Goal: Task Accomplishment & Management: Manage account settings

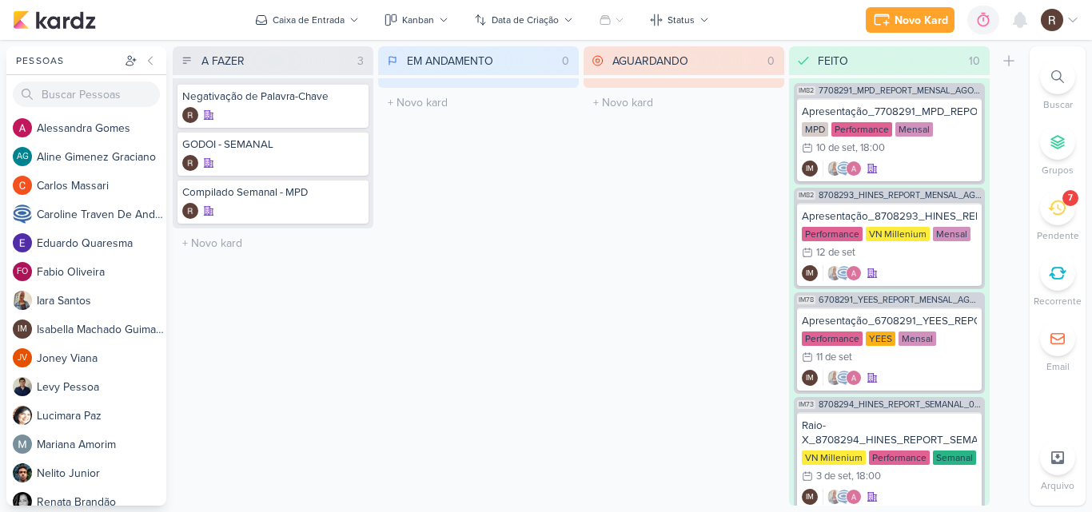
click at [1052, 207] on icon at bounding box center [1057, 208] width 18 height 15
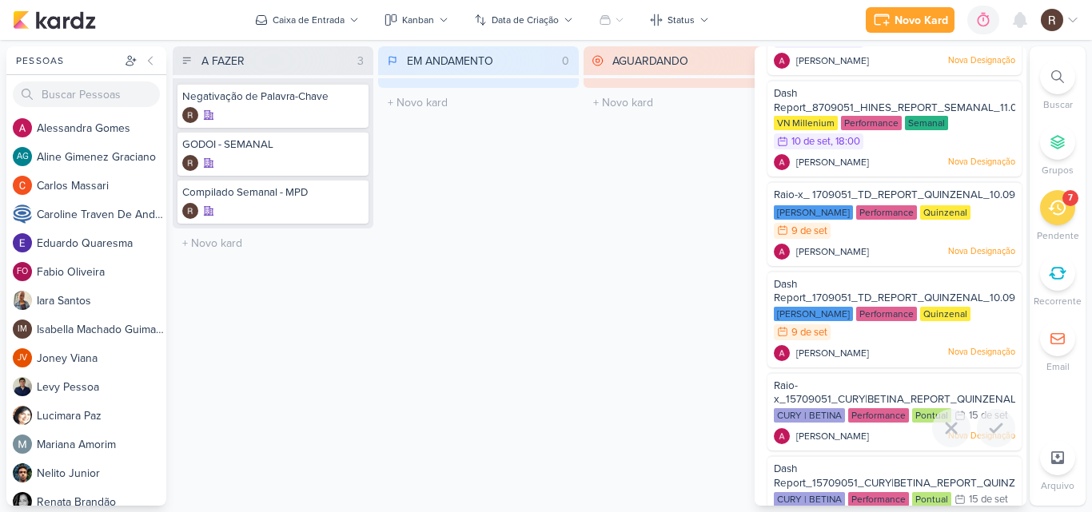
scroll to position [164, 0]
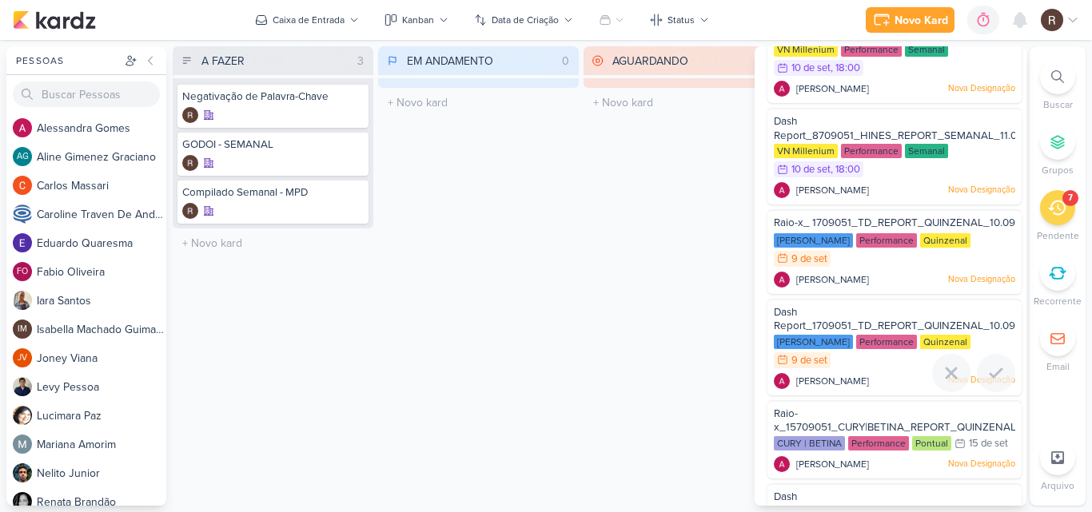
click at [849, 319] on div "Dash Report_1709051_TD_REPORT_QUINZENAL_10.09" at bounding box center [894, 320] width 241 height 30
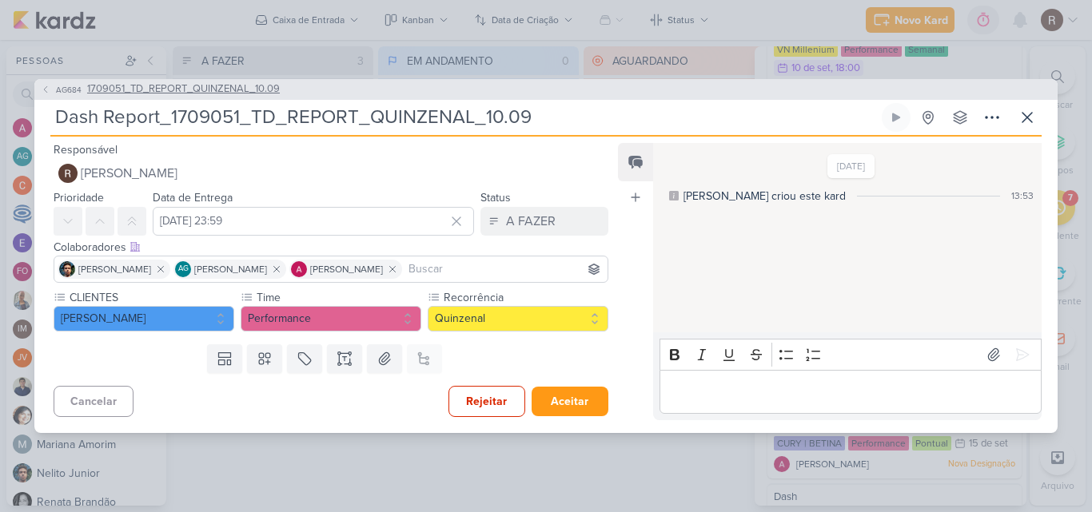
click at [264, 87] on span "1709051_TD_REPORT_QUINZENAL_10.09" at bounding box center [183, 90] width 193 height 16
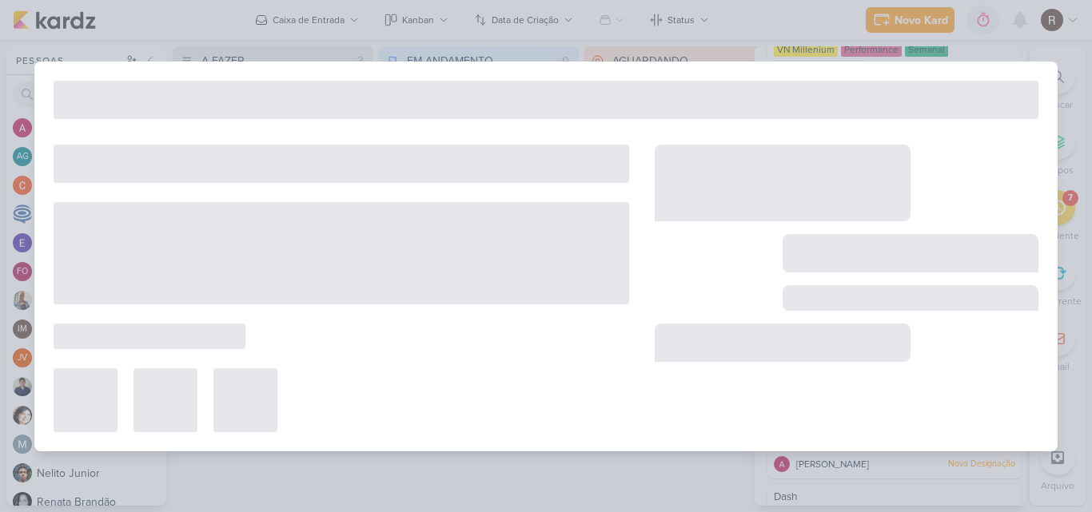
type input "1709051_TD_REPORT_QUINZENAL_10.09"
type input "[DATE] 16:00"
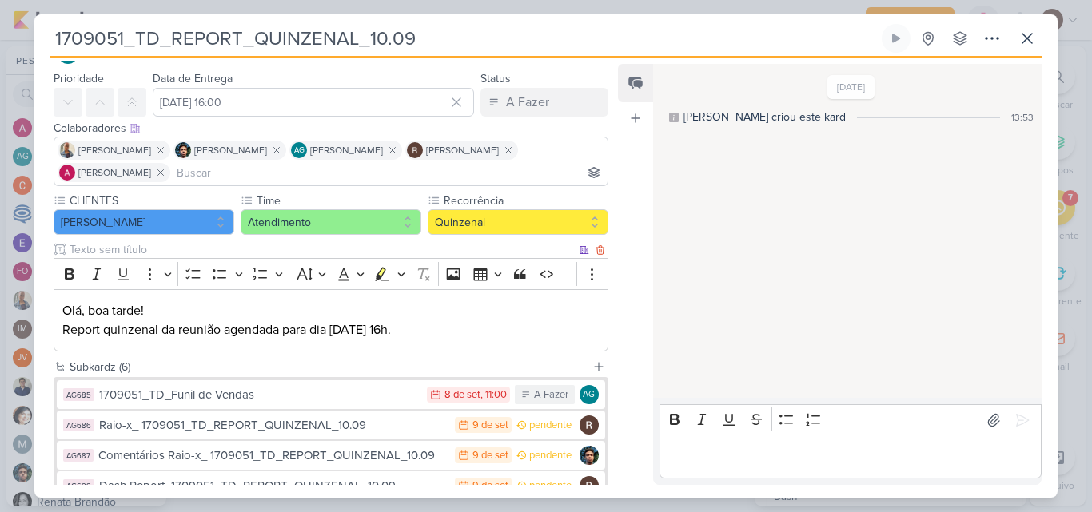
scroll to position [160, 0]
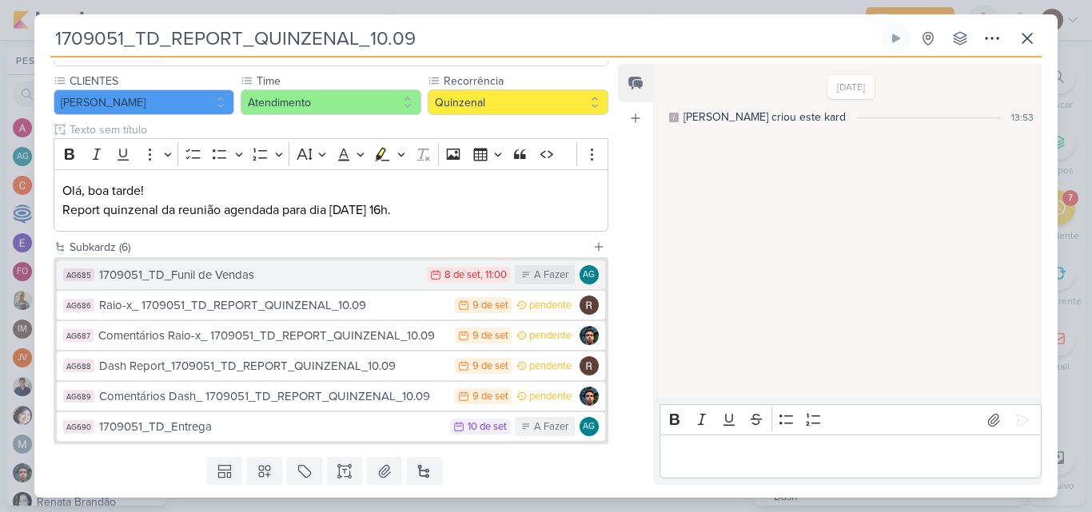
click at [307, 278] on div "1709051_TD_Funil de Vendas" at bounding box center [259, 275] width 320 height 18
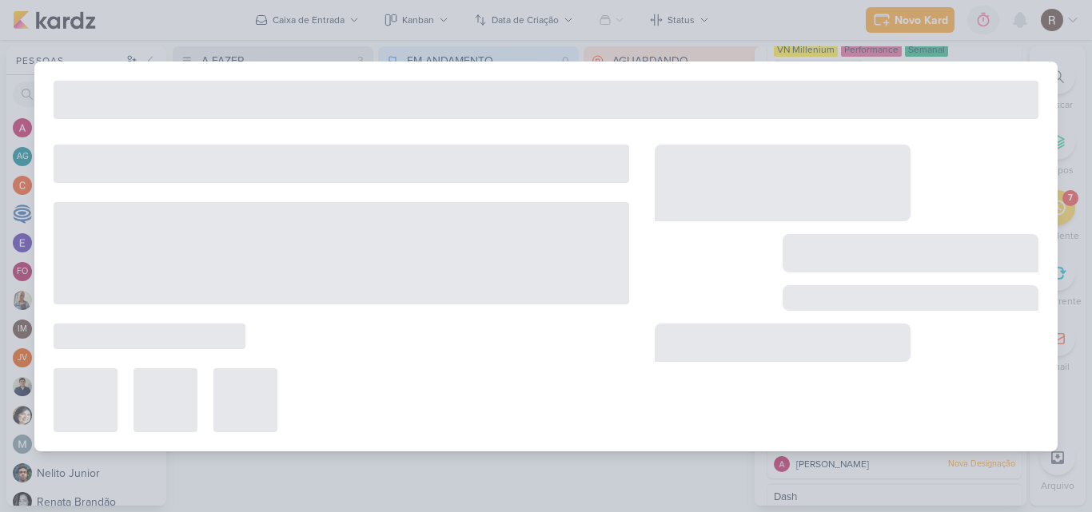
type input "1709051_TD_Funil de Vendas"
type input "[DATE] 11:00"
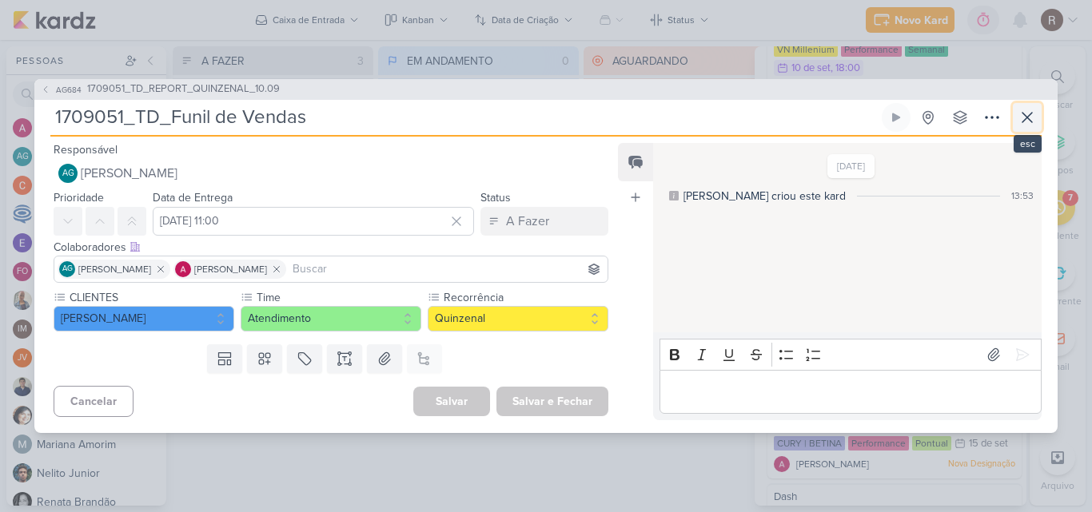
click at [1037, 115] on button at bounding box center [1027, 117] width 29 height 29
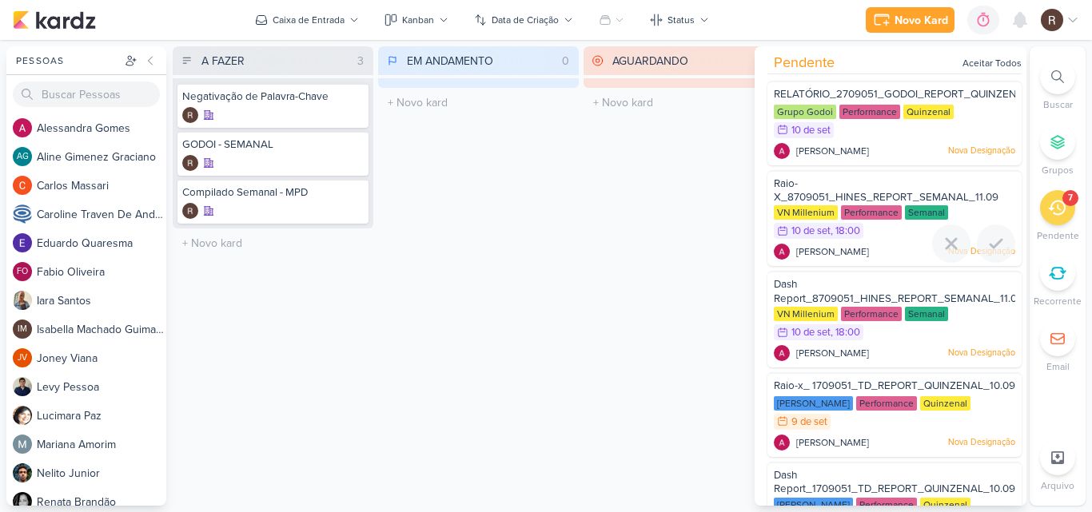
scroll to position [0, 0]
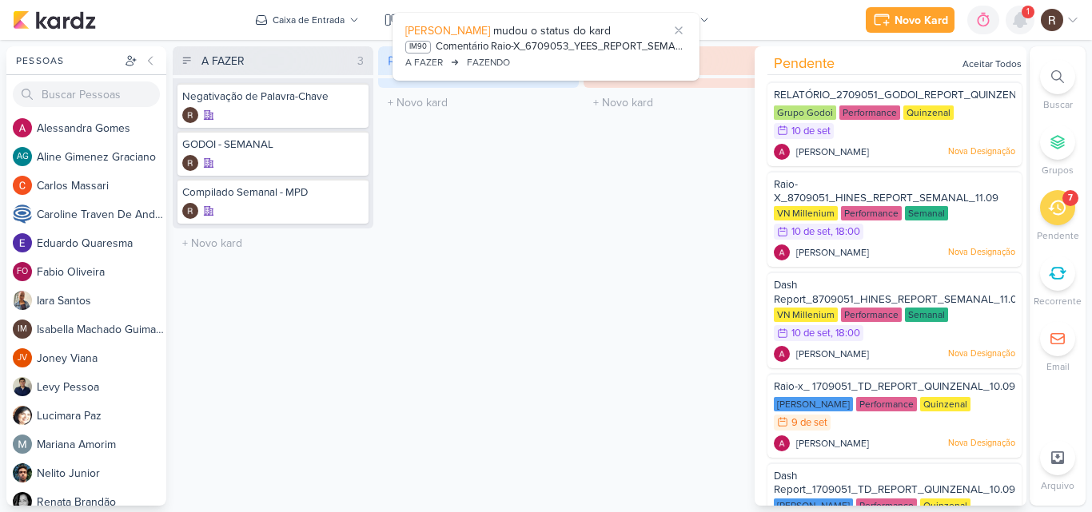
click at [1015, 21] on icon at bounding box center [1020, 20] width 13 height 14
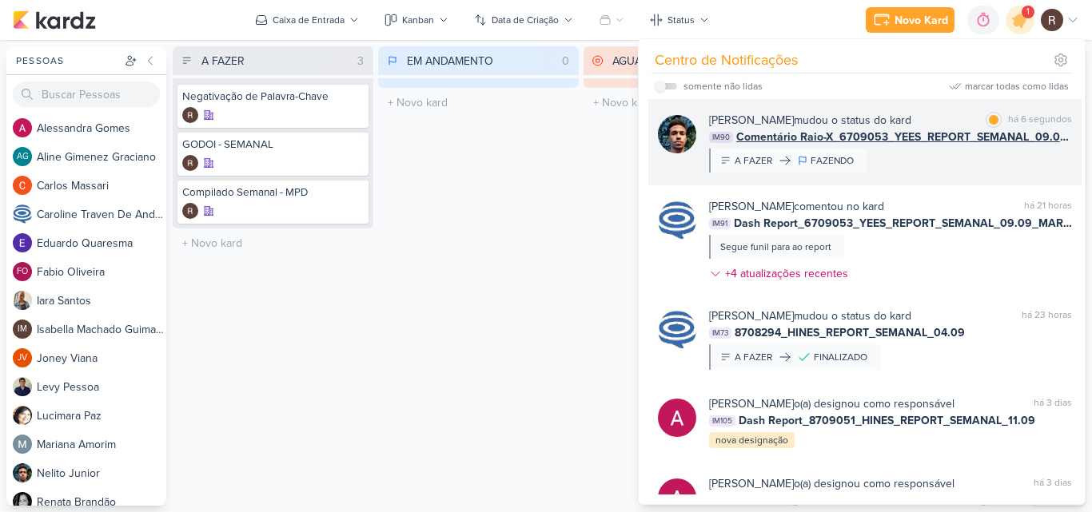
click at [928, 169] on div "[PERSON_NAME] mudou o status do kard marcar como lida há 6 segundos IM90 Coment…" at bounding box center [890, 142] width 363 height 61
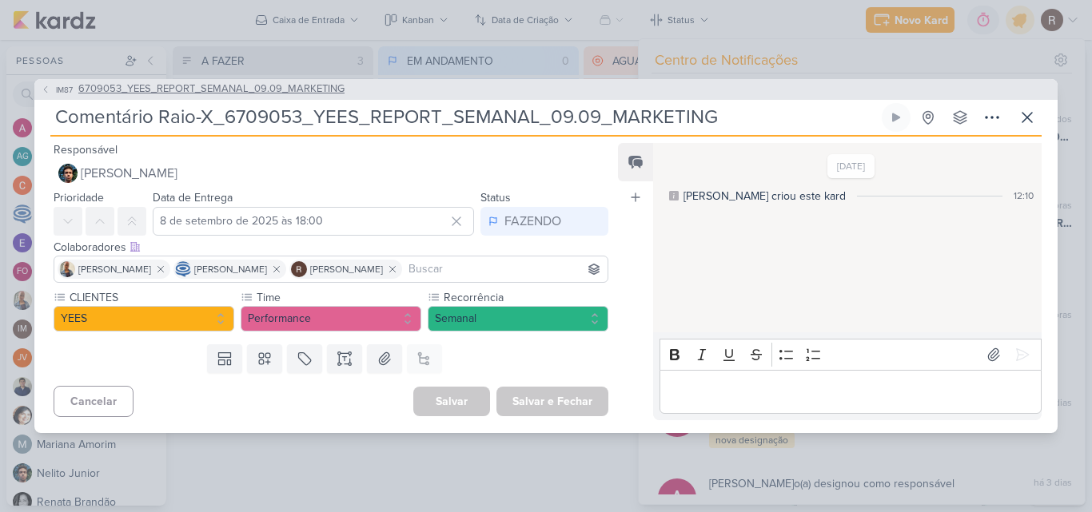
click at [316, 93] on span "6709053_YEES_REPORT_SEMANAL_09.09_MARKETING" at bounding box center [211, 90] width 266 height 16
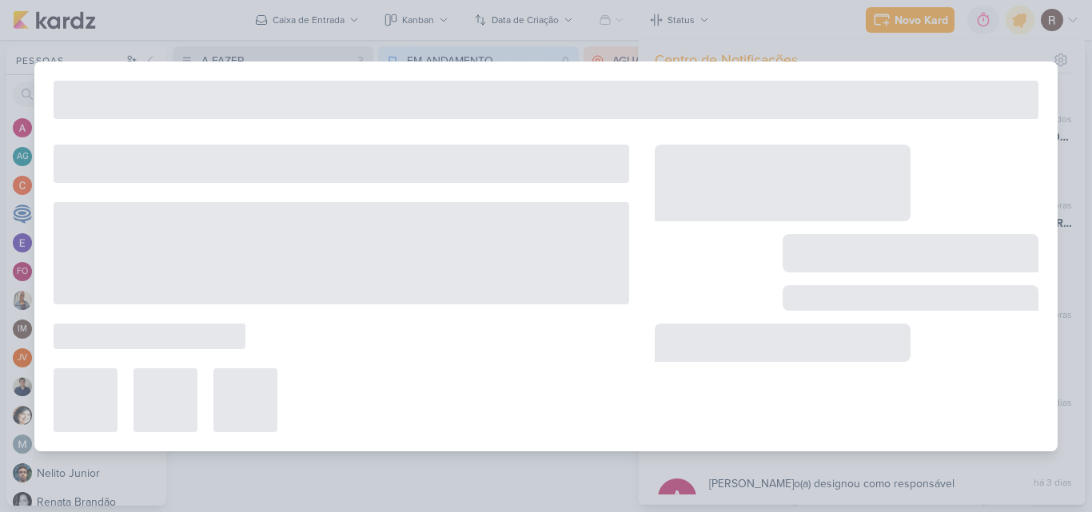
type input "6709053_YEES_REPORT_SEMANAL_09.09_MARKETING"
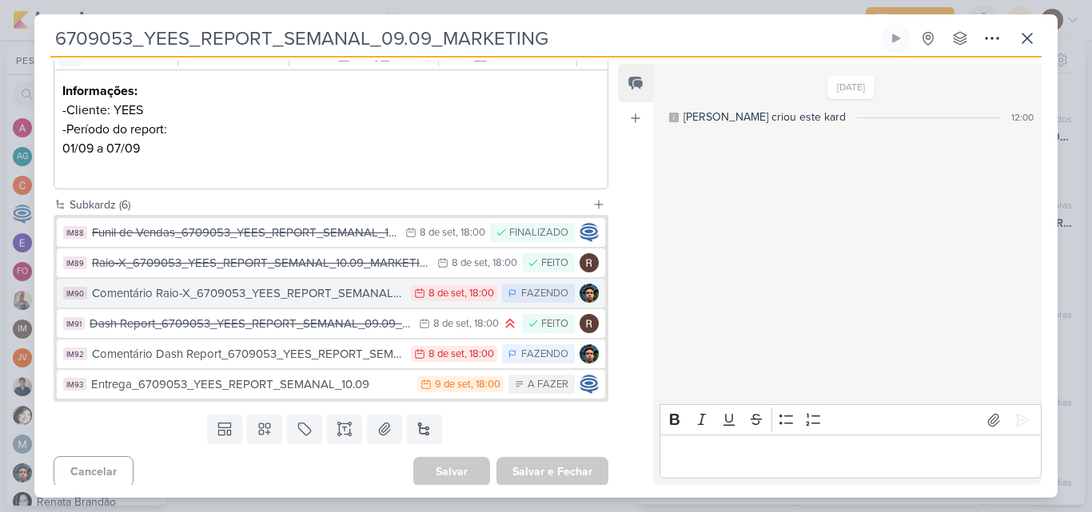
scroll to position [265, 0]
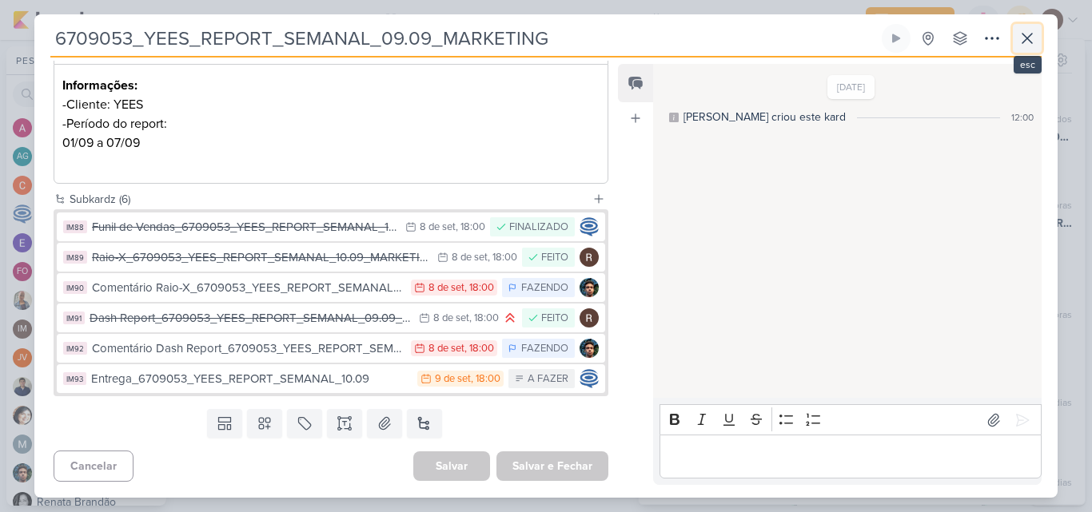
click at [1022, 43] on icon at bounding box center [1027, 39] width 10 height 10
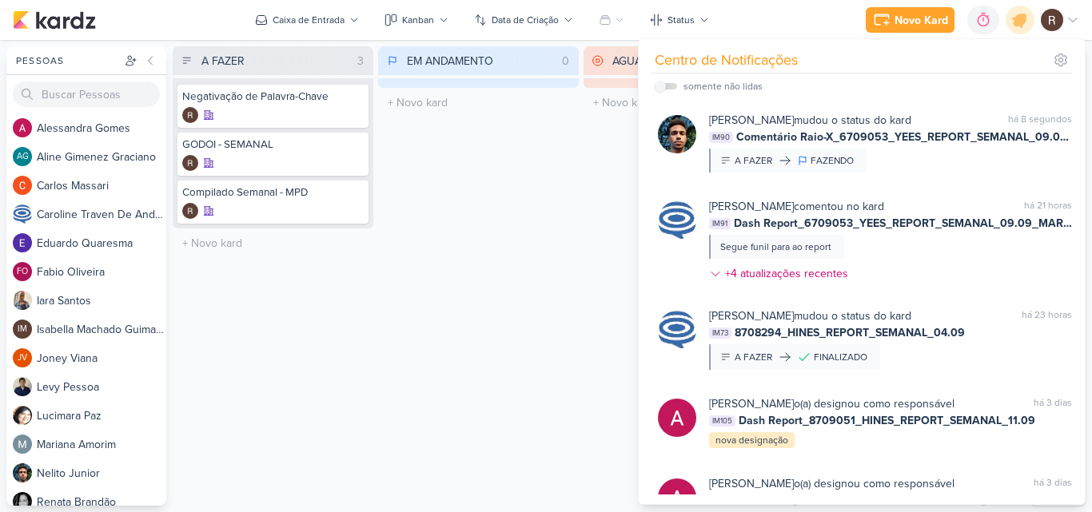
click at [564, 185] on div "EM ANDAMENTO 0 Mover Para Esquerda Mover Para Direita [GEOGRAPHIC_DATA] O títul…" at bounding box center [478, 276] width 201 height 460
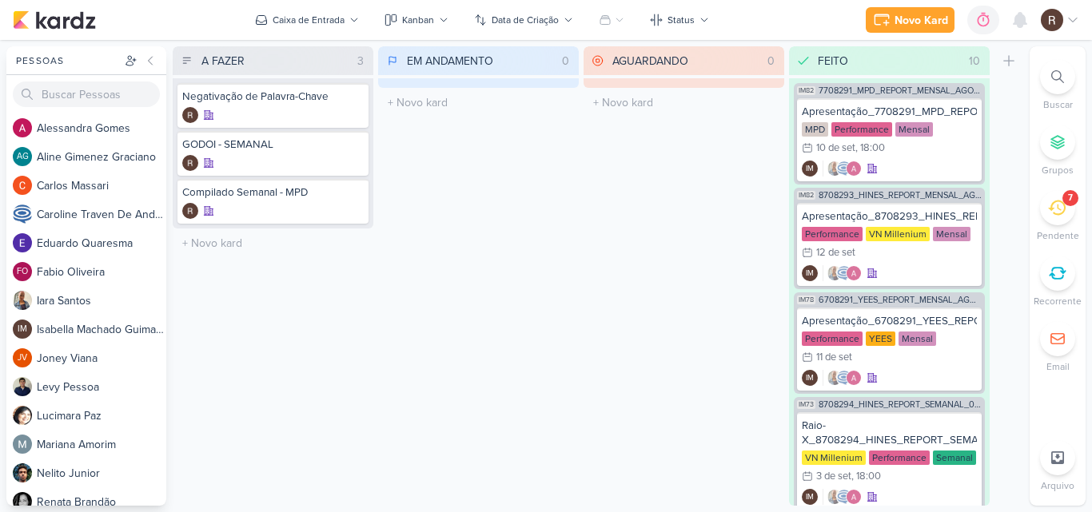
click at [1066, 207] on div "7" at bounding box center [1057, 207] width 35 height 35
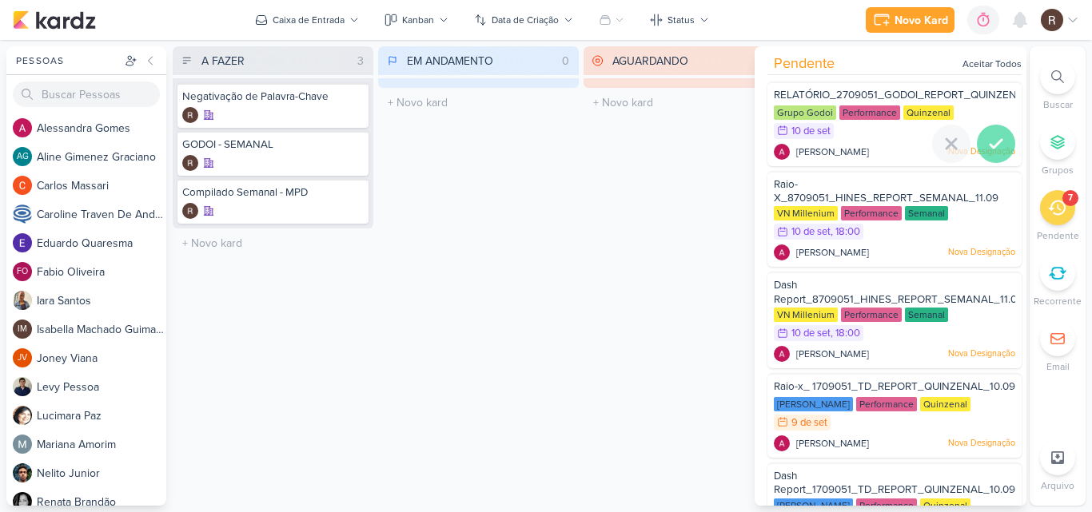
click at [996, 137] on icon at bounding box center [995, 143] width 19 height 19
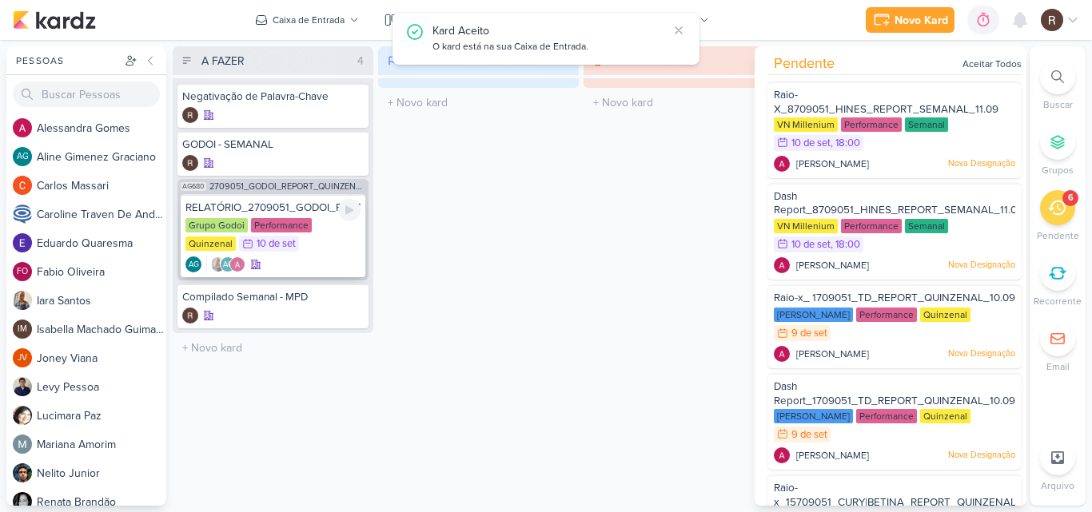
click at [292, 209] on div "RELATÓRIO_2709051_GODOI_REPORT_QUINZENAL_11.09" at bounding box center [272, 208] width 175 height 14
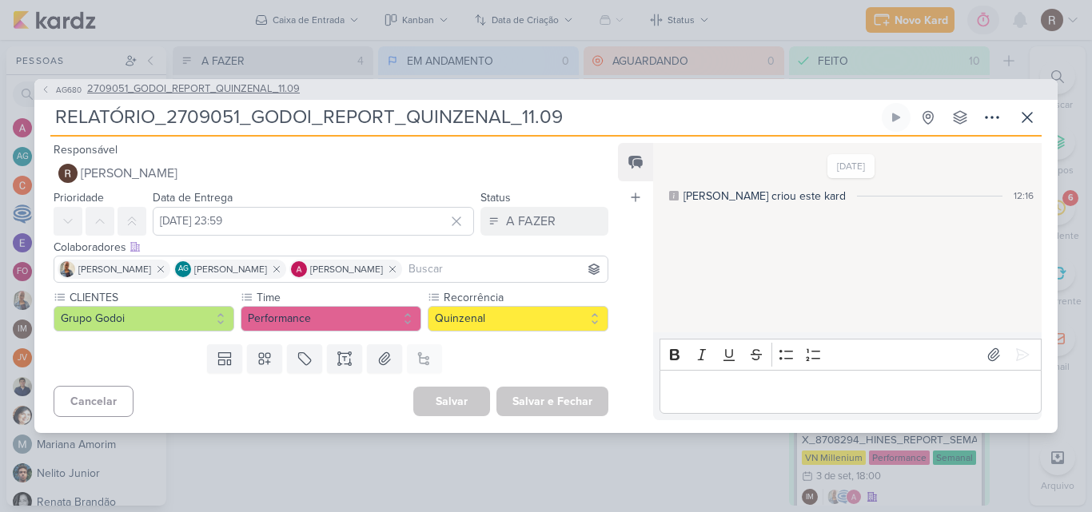
click at [259, 91] on span "2709051_GODOI_REPORT_QUINZENAL_11.09" at bounding box center [193, 90] width 213 height 16
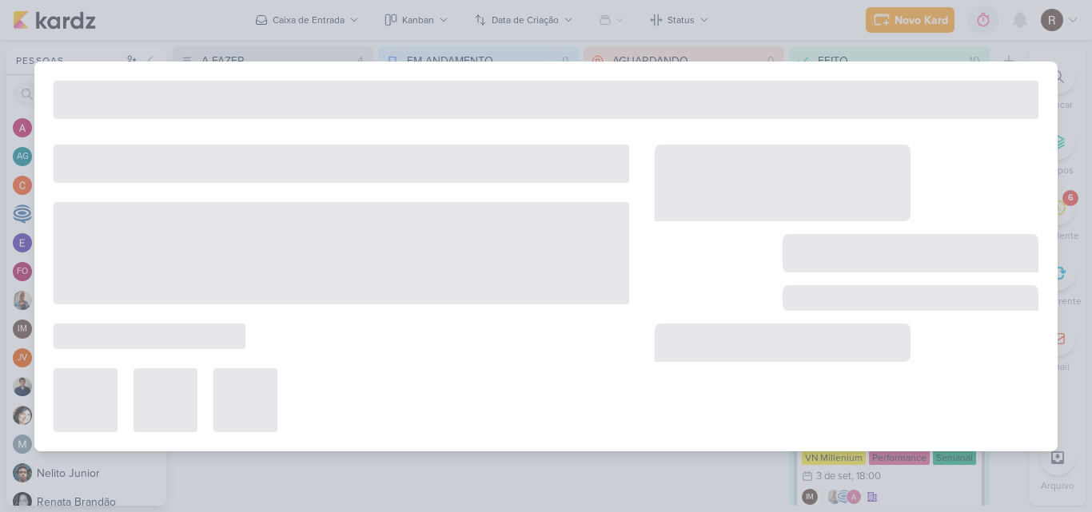
type input "2709051_GODOI_REPORT_QUINZENAL_11.09"
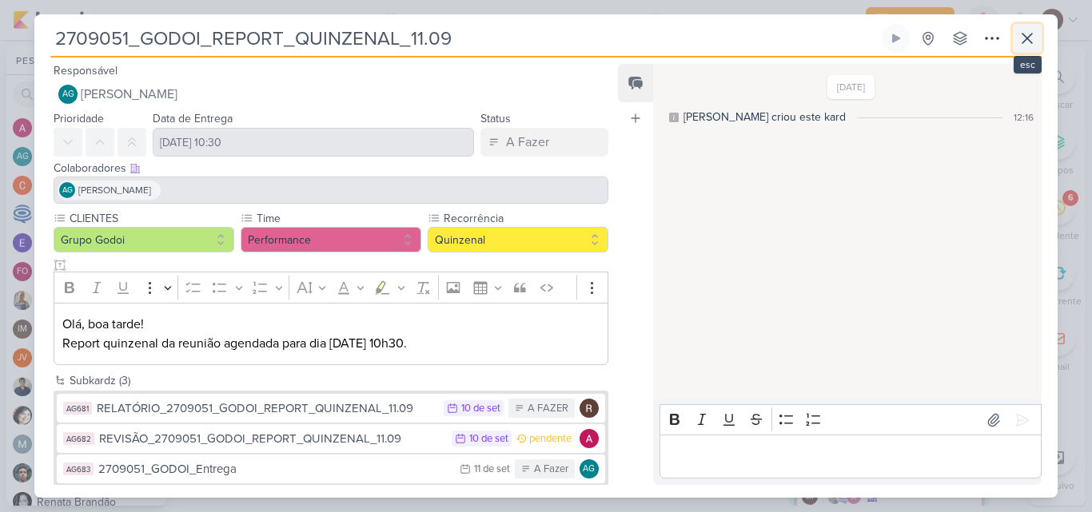
click at [1027, 39] on icon at bounding box center [1027, 39] width 10 height 10
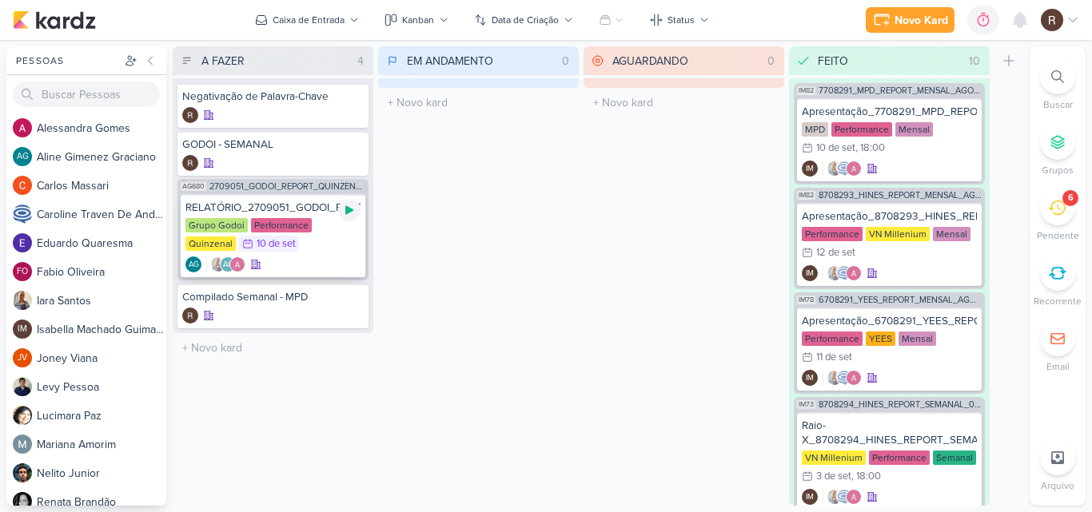
click at [349, 208] on icon at bounding box center [349, 210] width 8 height 9
click at [309, 257] on div "AG AG" at bounding box center [272, 265] width 175 height 16
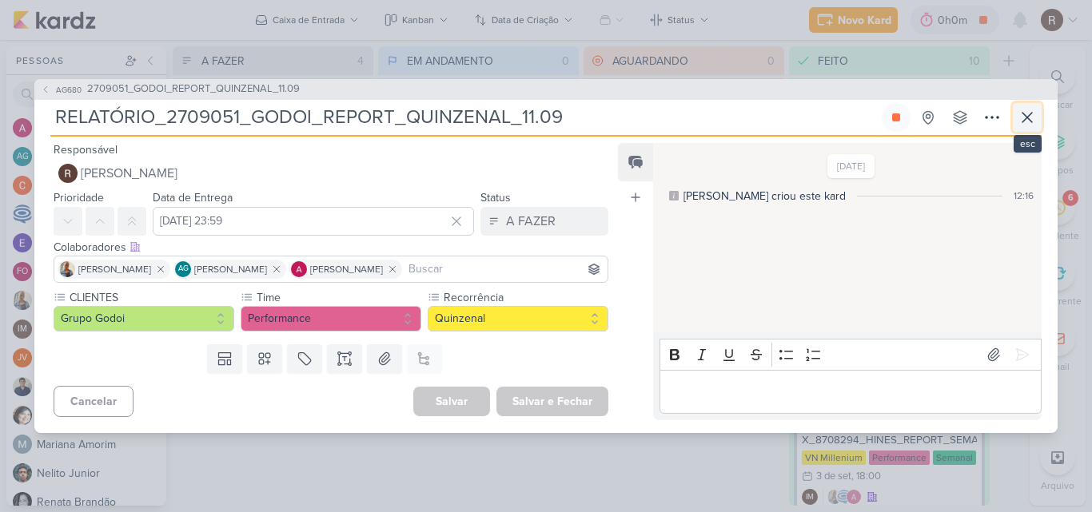
click at [1027, 118] on icon at bounding box center [1027, 117] width 19 height 19
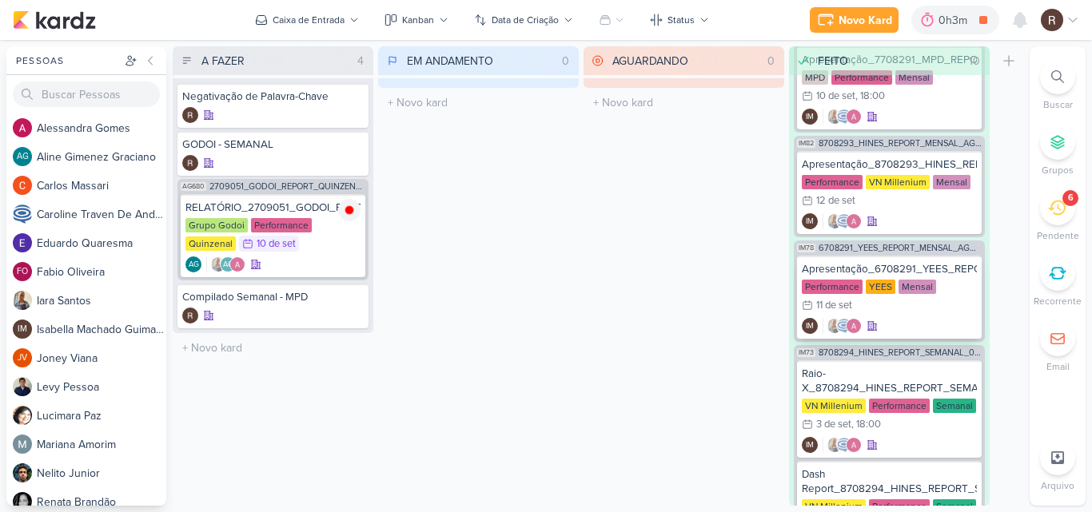
scroll to position [80, 0]
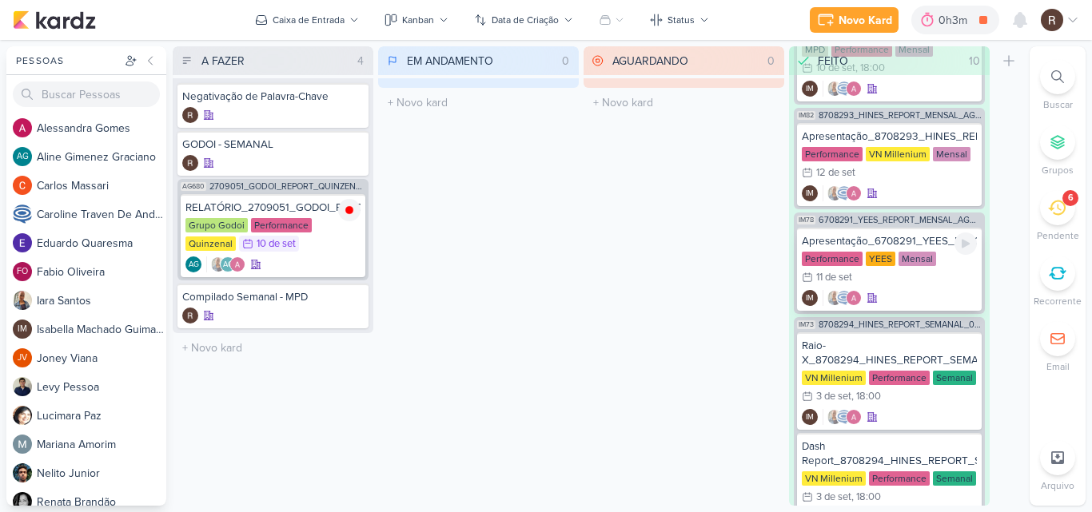
click at [930, 273] on div "Performance [GEOGRAPHIC_DATA] Mensal 11/9 [DATE]" at bounding box center [889, 269] width 175 height 35
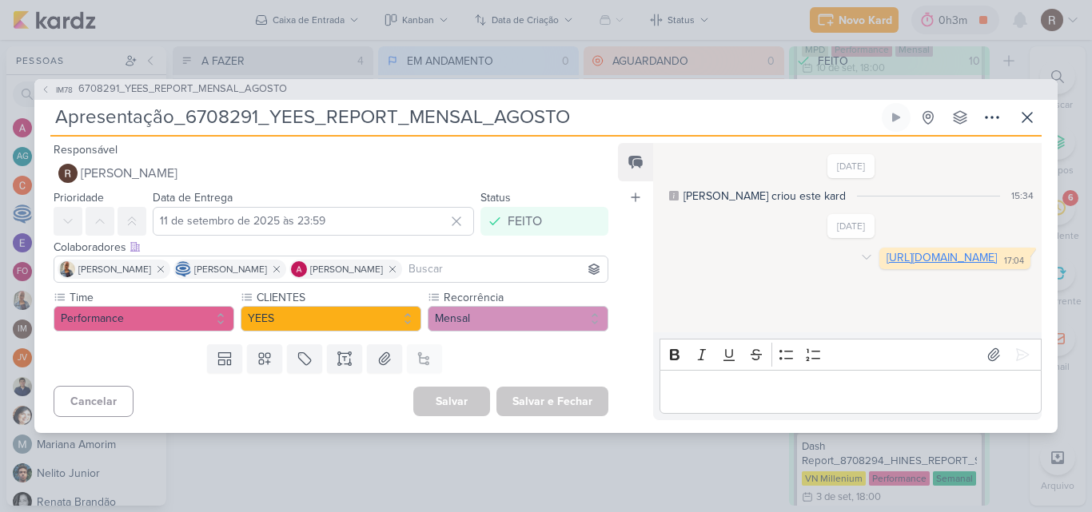
click at [886, 265] on link "[URL][DOMAIN_NAME]" at bounding box center [941, 258] width 110 height 14
click at [1022, 118] on icon at bounding box center [1027, 117] width 19 height 19
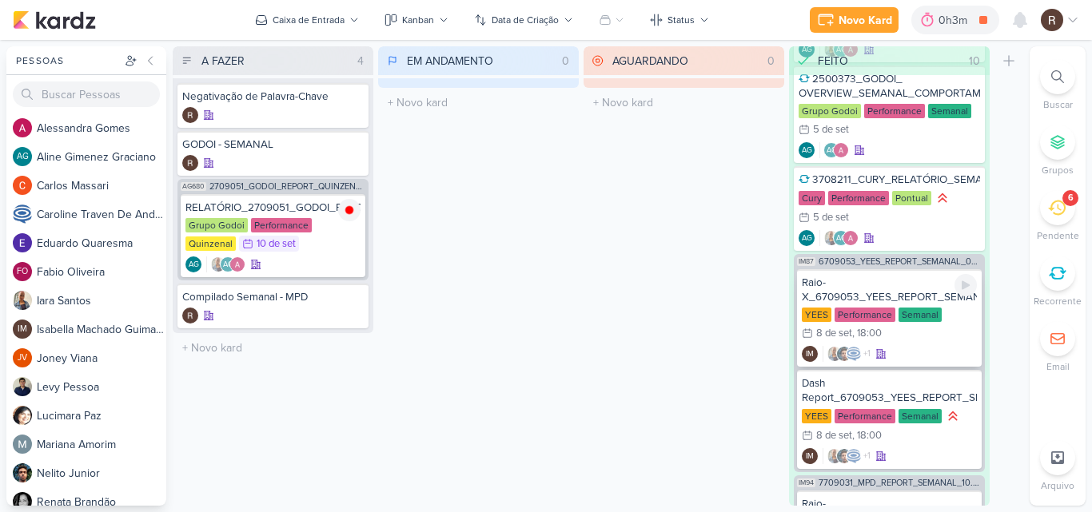
scroll to position [719, 0]
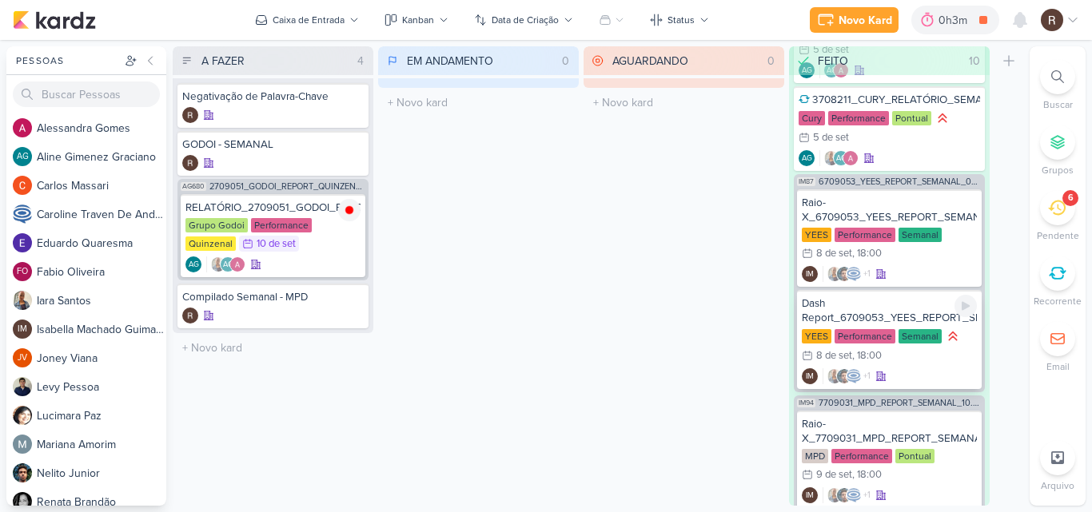
click at [910, 313] on div "Dash Report_6709053_YEES_REPORT_SEMANAL_09.09_MARKETING" at bounding box center [889, 311] width 175 height 29
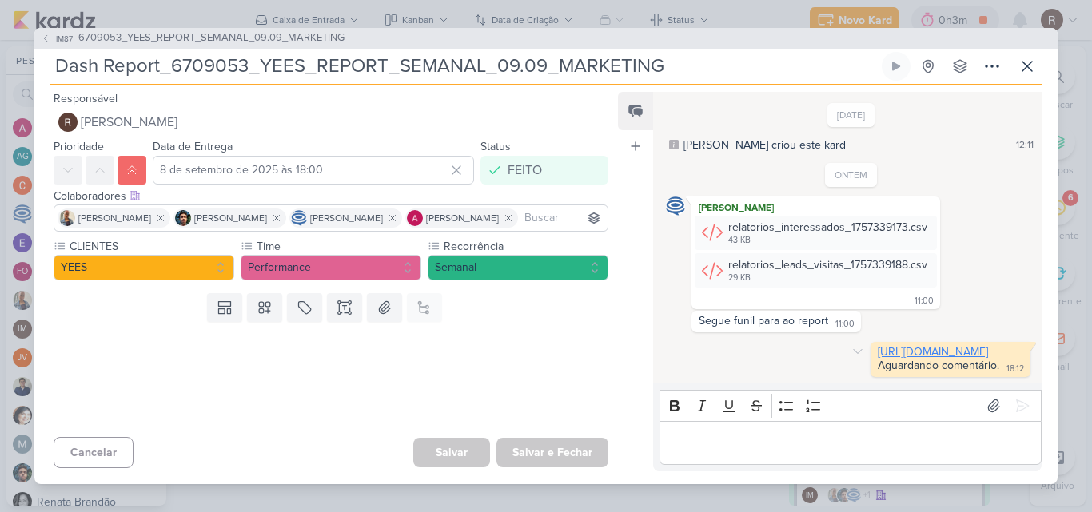
click at [878, 348] on link "[URL][DOMAIN_NAME]" at bounding box center [933, 352] width 110 height 14
